Goal: Check status: Check status

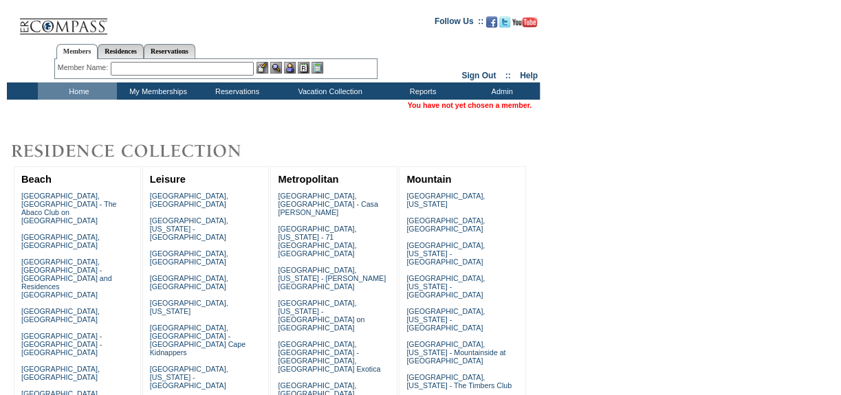
click at [131, 62] on input "text" at bounding box center [182, 69] width 143 height 14
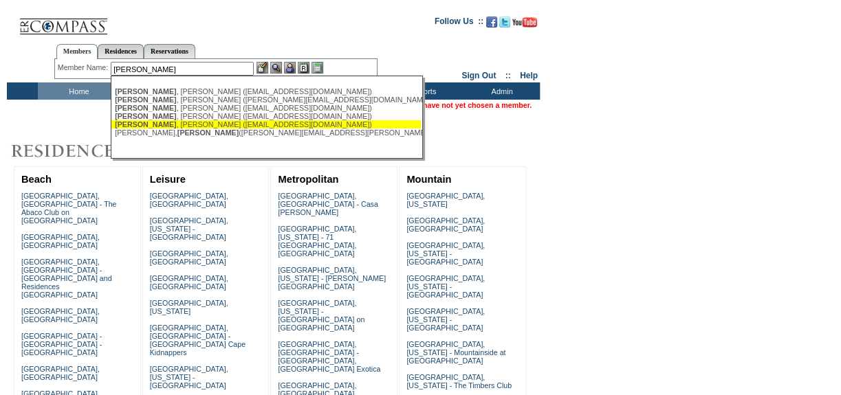
click at [144, 128] on span "Arnold" at bounding box center [145, 124] width 61 height 8
type input "Arnold, Tim (tarnold720@gmail.com)"
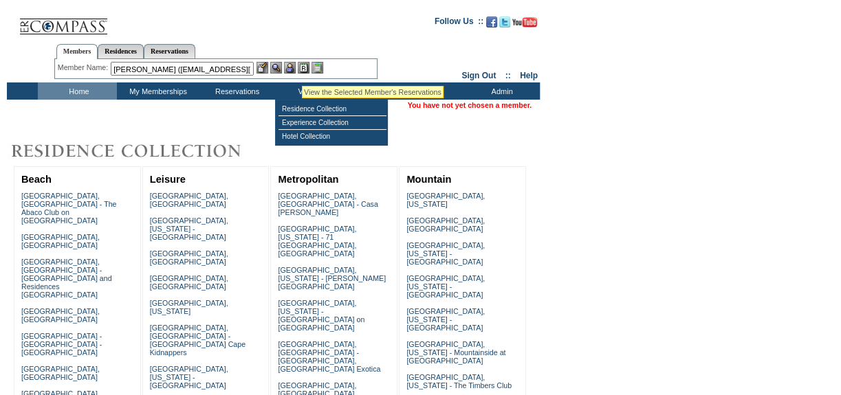
click at [291, 69] on img at bounding box center [290, 68] width 12 height 12
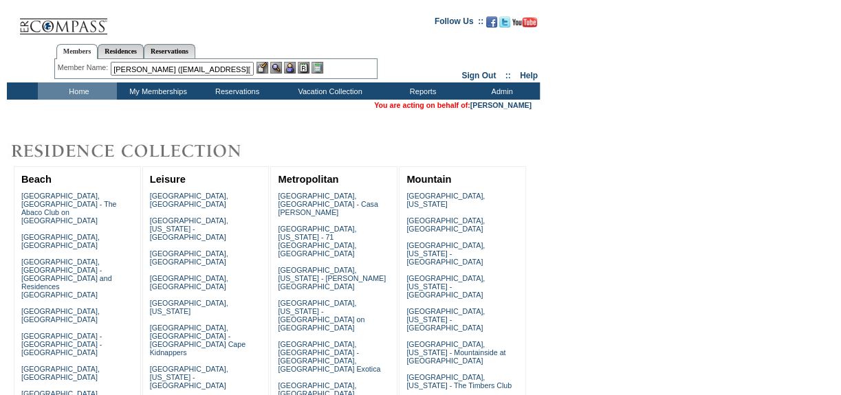
click at [282, 68] on img at bounding box center [276, 68] width 12 height 12
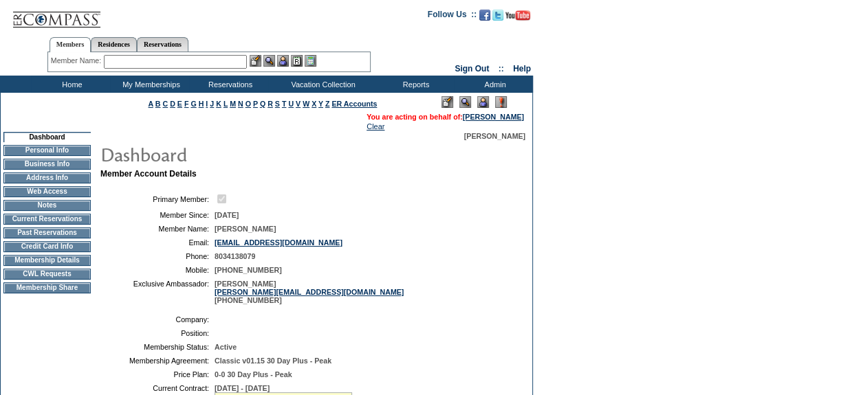
click at [69, 223] on td "Current Reservations" at bounding box center [46, 219] width 87 height 11
